Goal: Check status: Check status

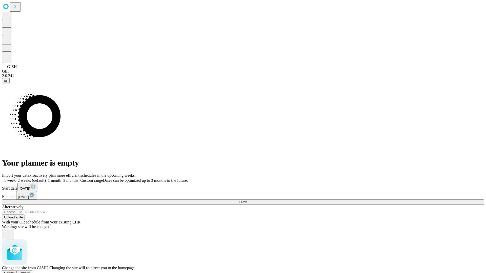
click at [31, 271] on span "Confirm" at bounding box center [25, 273] width 12 height 4
click at [46, 178] on label "2 weeks (default)" at bounding box center [31, 180] width 30 height 4
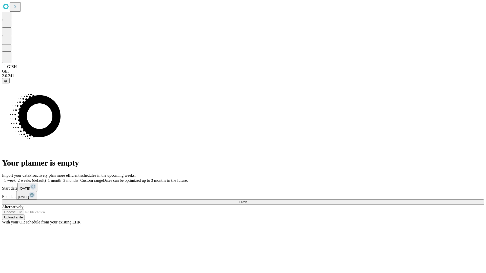
click at [247, 200] on span "Fetch" at bounding box center [242, 202] width 8 height 4
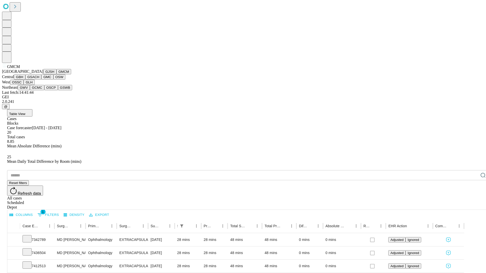
click at [25, 80] on button "GBH" at bounding box center [19, 76] width 11 height 5
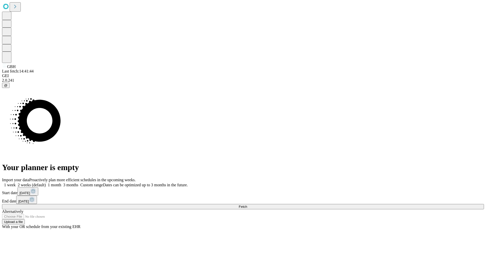
click at [46, 183] on label "2 weeks (default)" at bounding box center [31, 185] width 30 height 4
click at [247, 205] on span "Fetch" at bounding box center [242, 207] width 8 height 4
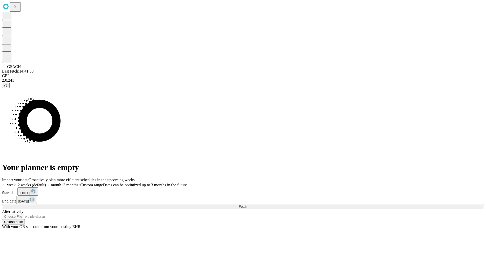
click at [46, 183] on label "2 weeks (default)" at bounding box center [31, 185] width 30 height 4
click at [247, 205] on span "Fetch" at bounding box center [242, 207] width 8 height 4
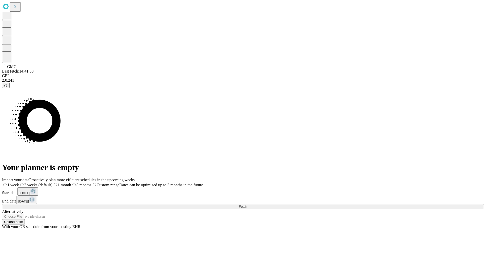
click at [52, 183] on label "2 weeks (default)" at bounding box center [35, 185] width 33 height 4
click at [247, 205] on span "Fetch" at bounding box center [242, 207] width 8 height 4
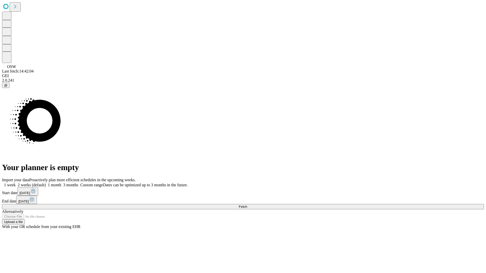
click at [46, 183] on label "2 weeks (default)" at bounding box center [31, 185] width 30 height 4
click at [247, 205] on span "Fetch" at bounding box center [242, 207] width 8 height 4
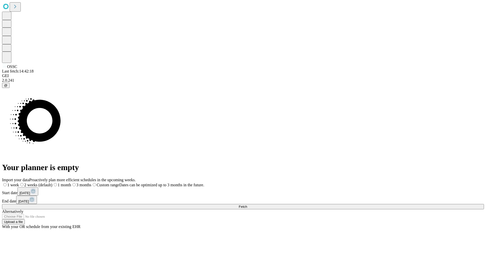
click at [52, 183] on label "2 weeks (default)" at bounding box center [35, 185] width 33 height 4
click at [247, 205] on span "Fetch" at bounding box center [242, 207] width 8 height 4
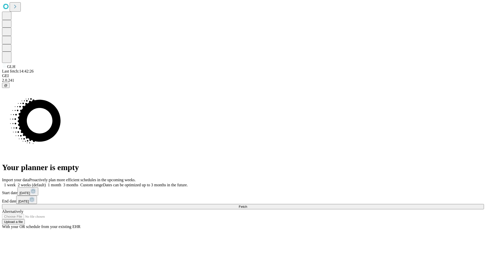
click at [46, 183] on label "2 weeks (default)" at bounding box center [31, 185] width 30 height 4
click at [247, 205] on span "Fetch" at bounding box center [242, 207] width 8 height 4
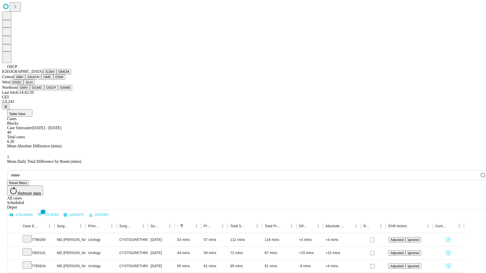
click at [58, 90] on button "GSWB" at bounding box center [65, 87] width 14 height 5
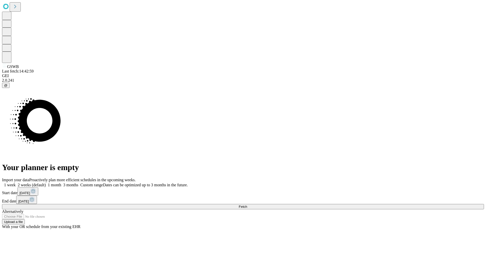
click at [46, 183] on label "2 weeks (default)" at bounding box center [31, 185] width 30 height 4
click at [247, 205] on span "Fetch" at bounding box center [242, 207] width 8 height 4
